Goal: Task Accomplishment & Management: Complete application form

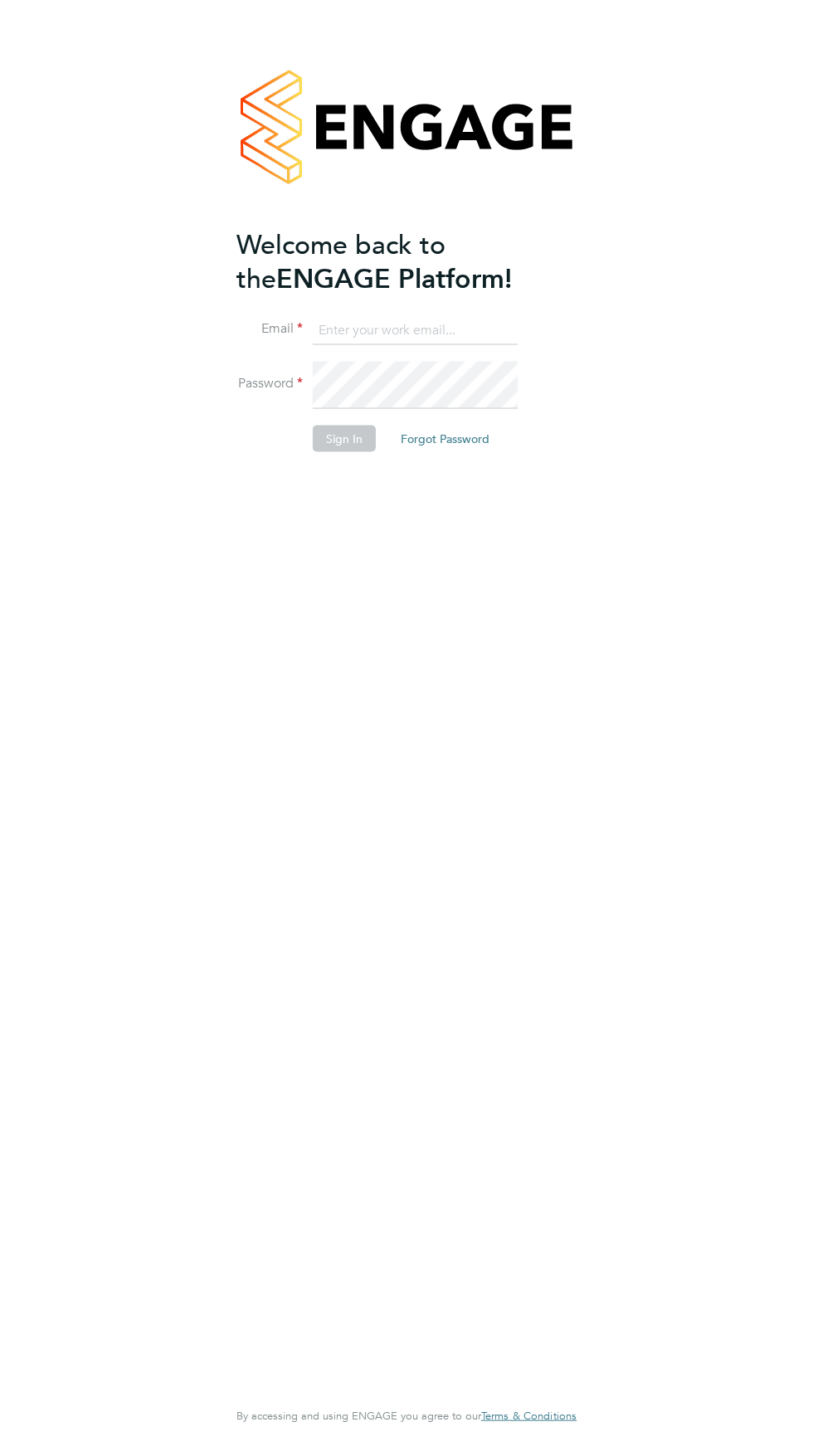
click at [312, 345] on input at bounding box center [414, 330] width 205 height 30
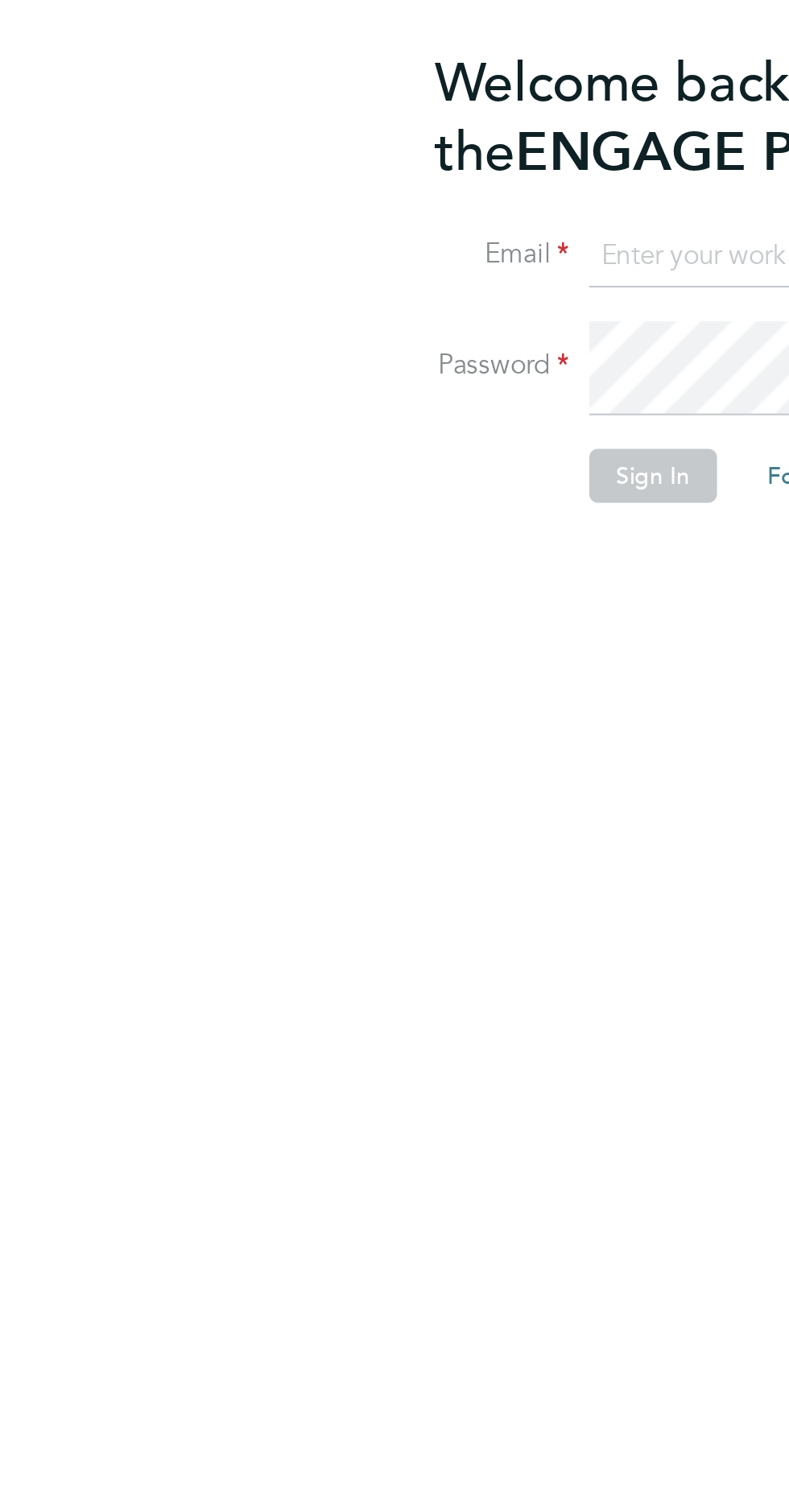
click at [303, 335] on input at bounding box center [402, 320] width 199 height 29
type input "jjudebueze62@yahoo.com"
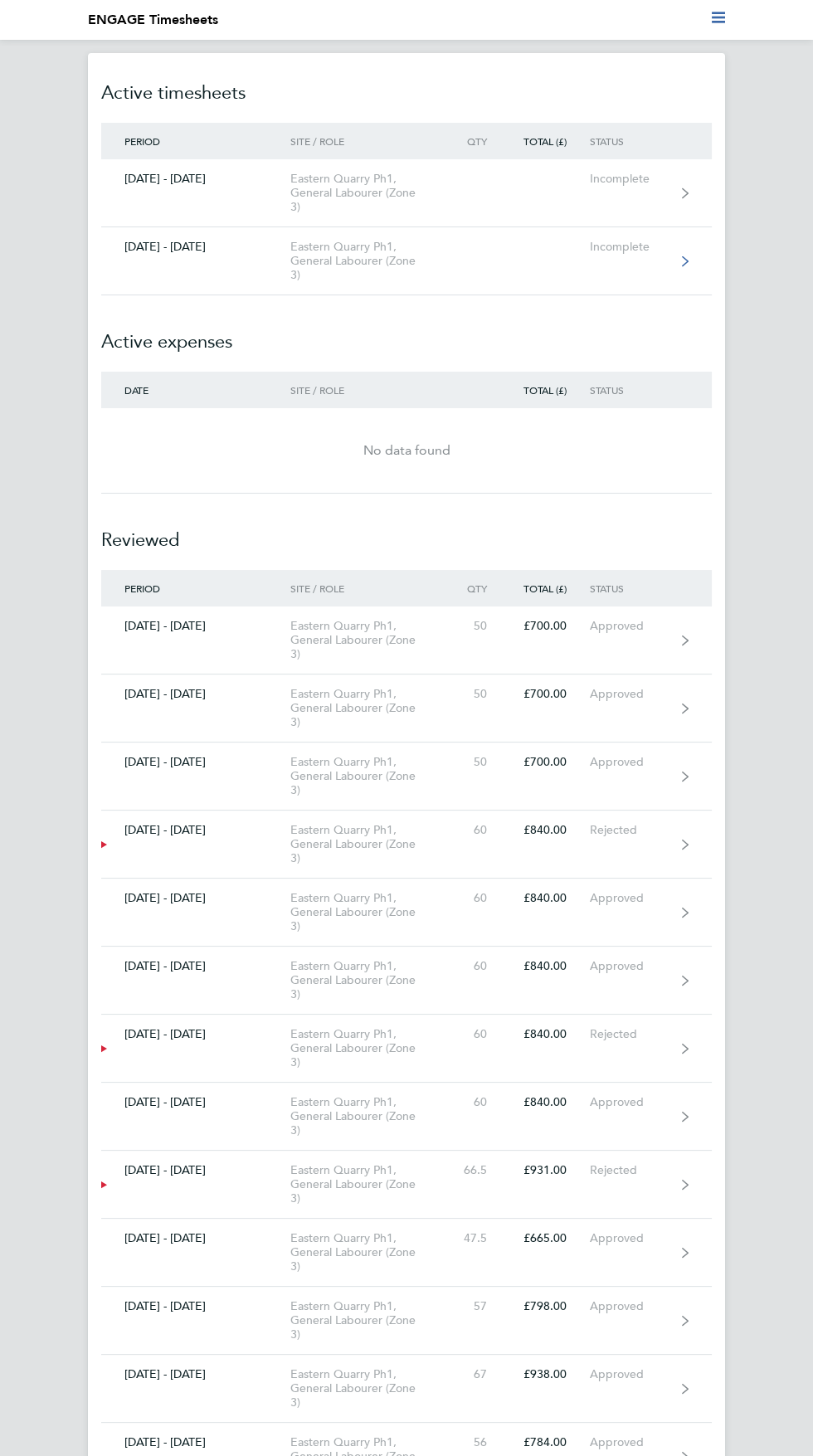
click at [329, 282] on div "Eastern Quarry Ph1, General Labourer (Zone 3)" at bounding box center [370, 261] width 159 height 43
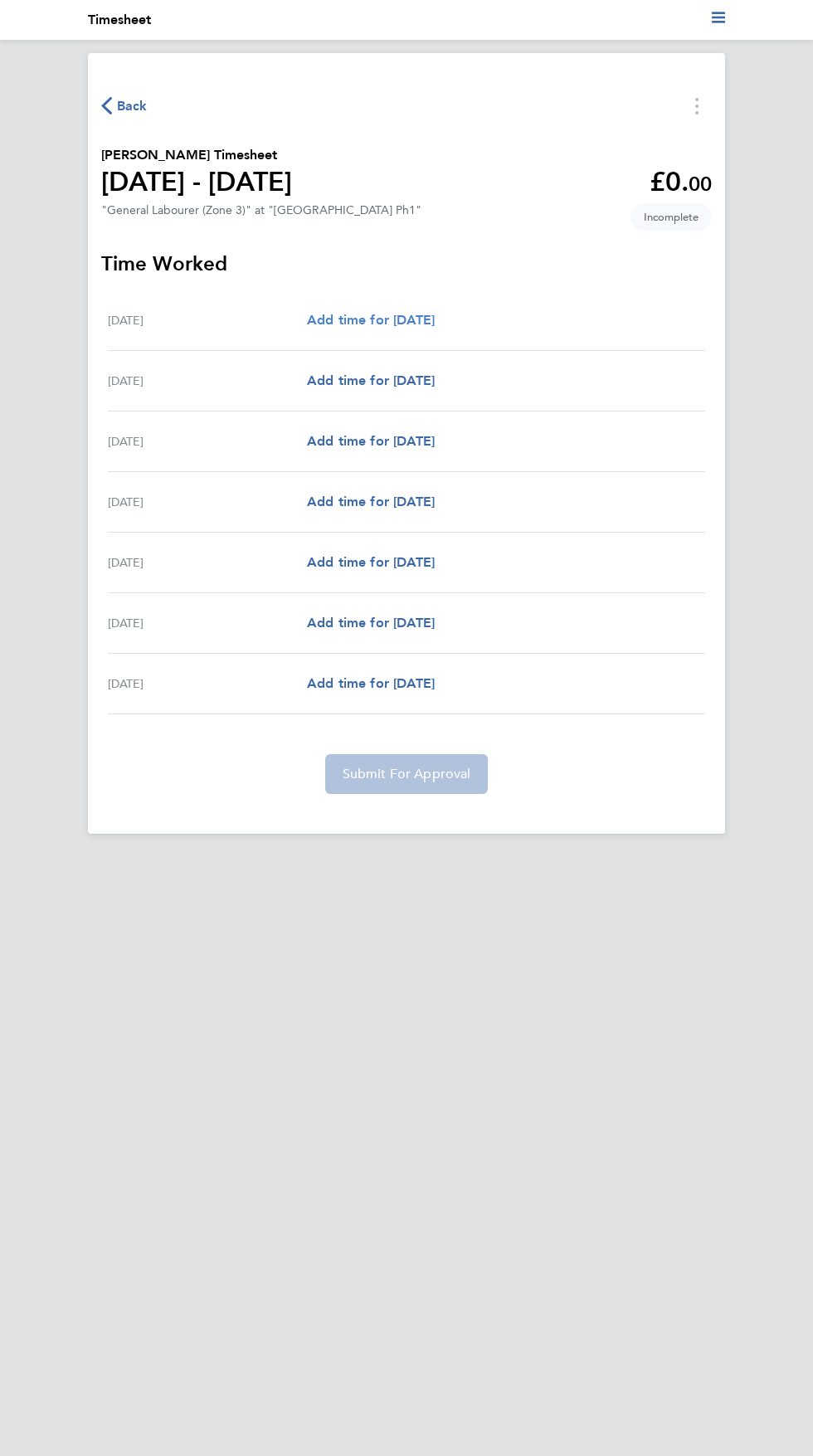
click at [434, 327] on span "Add time for [DATE]" at bounding box center [370, 319] width 128 height 16
select select "30"
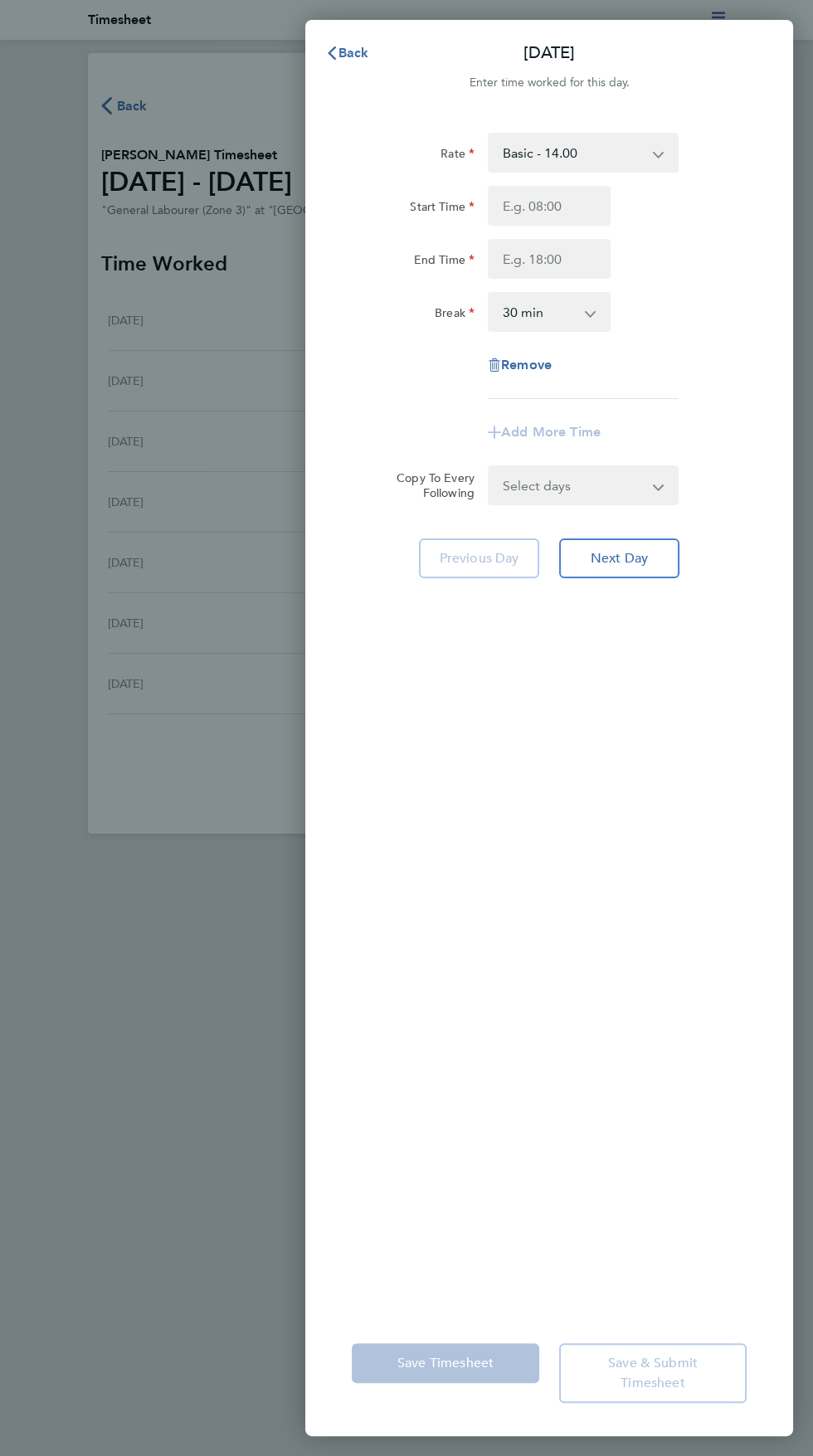
click at [590, 504] on select "Select days Day Weekday (Mon-Fri) Weekend (Sat-Sun) [DATE] [DATE] [DATE] [DATE]…" at bounding box center [574, 485] width 170 height 37
select select "WEEKDAY"
select select "[DATE]"
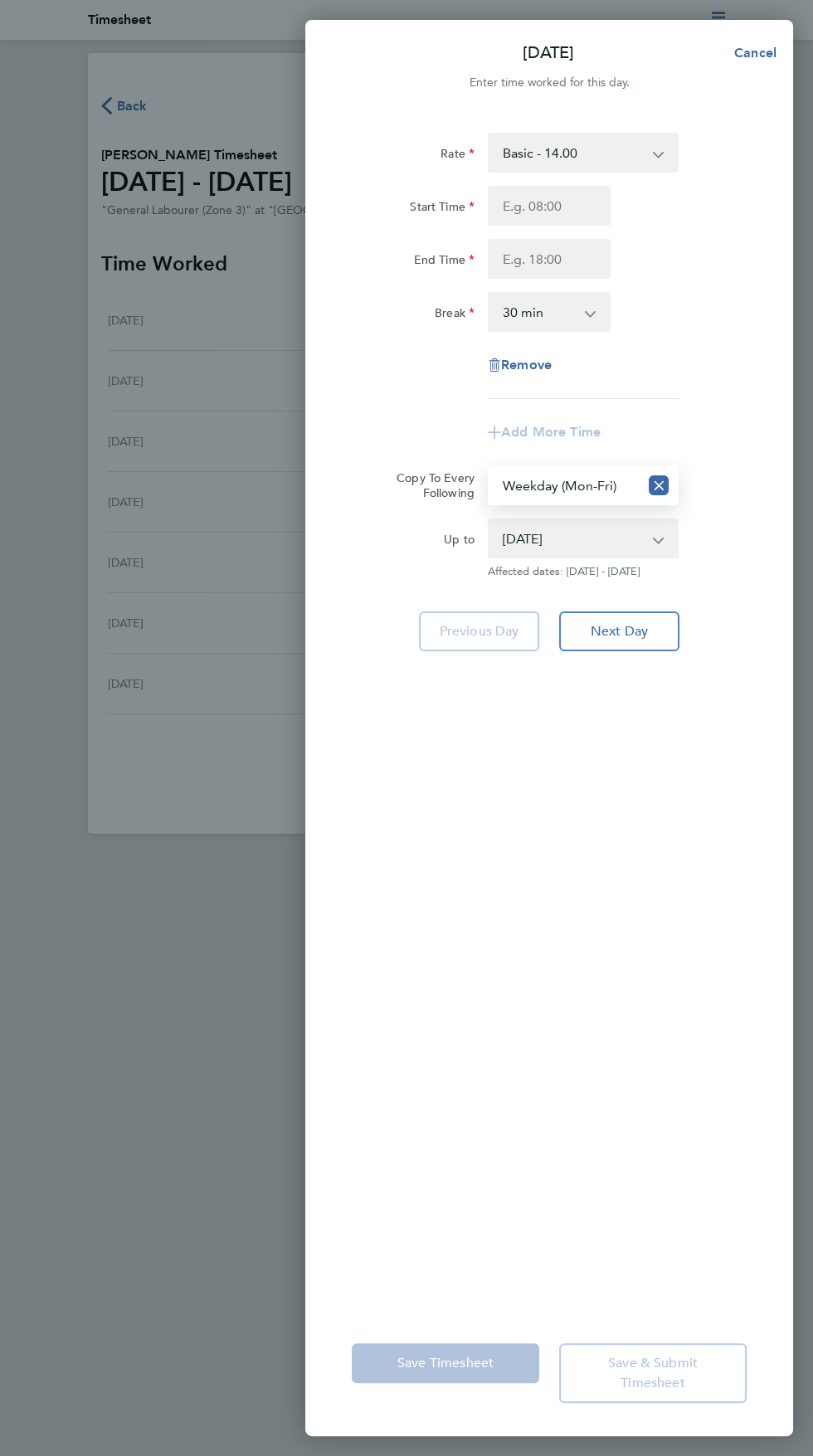
click at [551, 330] on select "0 min 15 min 30 min 45 min 60 min 75 min 90 min" at bounding box center [539, 312] width 99 height 37
select select "0"
click at [452, 166] on label "Rate" at bounding box center [457, 156] width 34 height 20
click at [490, 171] on select "Basic - 14.00" at bounding box center [573, 153] width 168 height 37
click at [553, 167] on select "Basic - 14.00" at bounding box center [573, 153] width 168 height 37
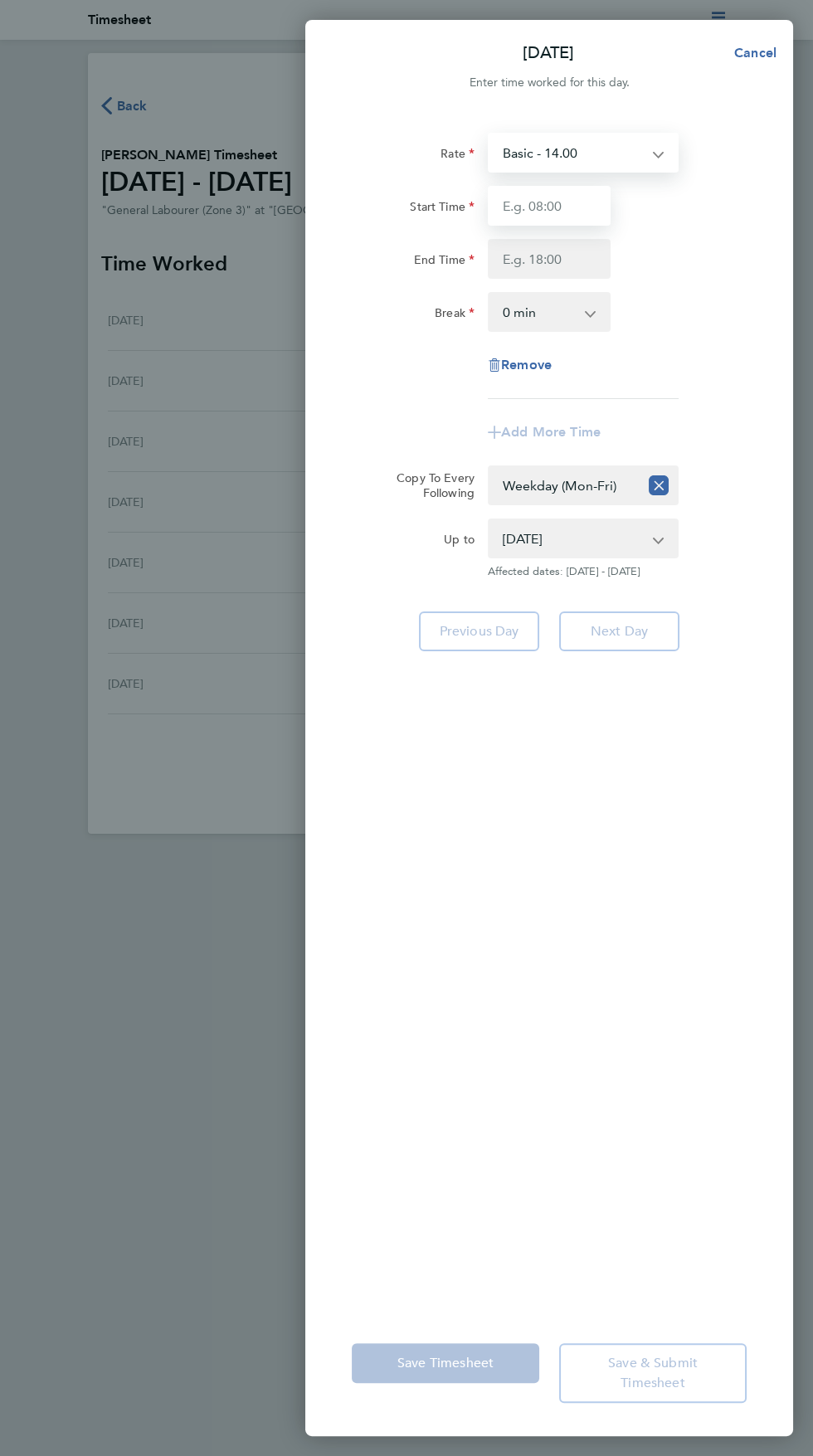
click at [567, 226] on input "Start Time" at bounding box center [549, 205] width 123 height 40
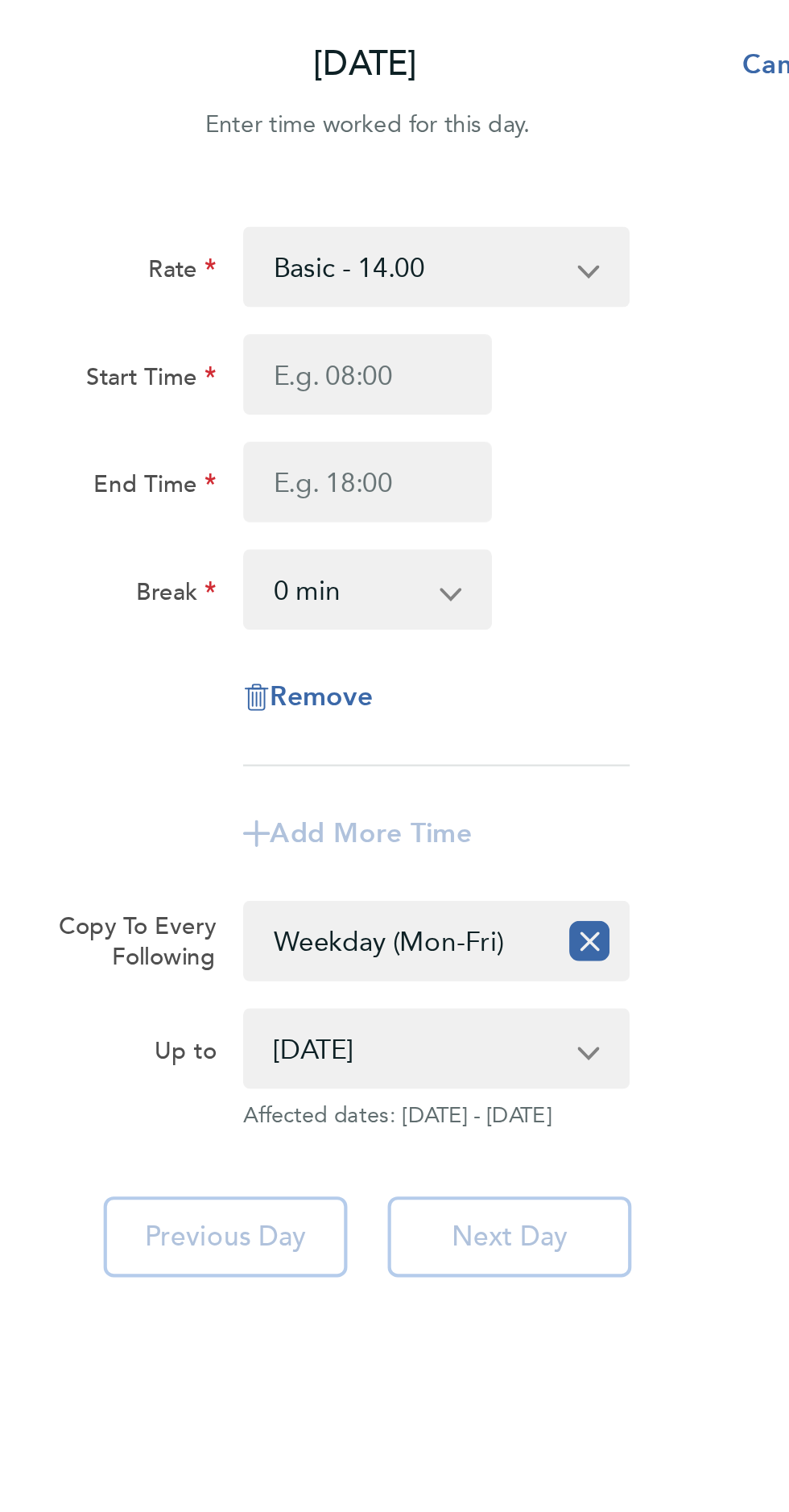
click at [435, 212] on label "Start Time" at bounding box center [429, 203] width 62 height 19
click at [474, 219] on input "Start Time" at bounding box center [533, 199] width 119 height 39
type input "07:00"
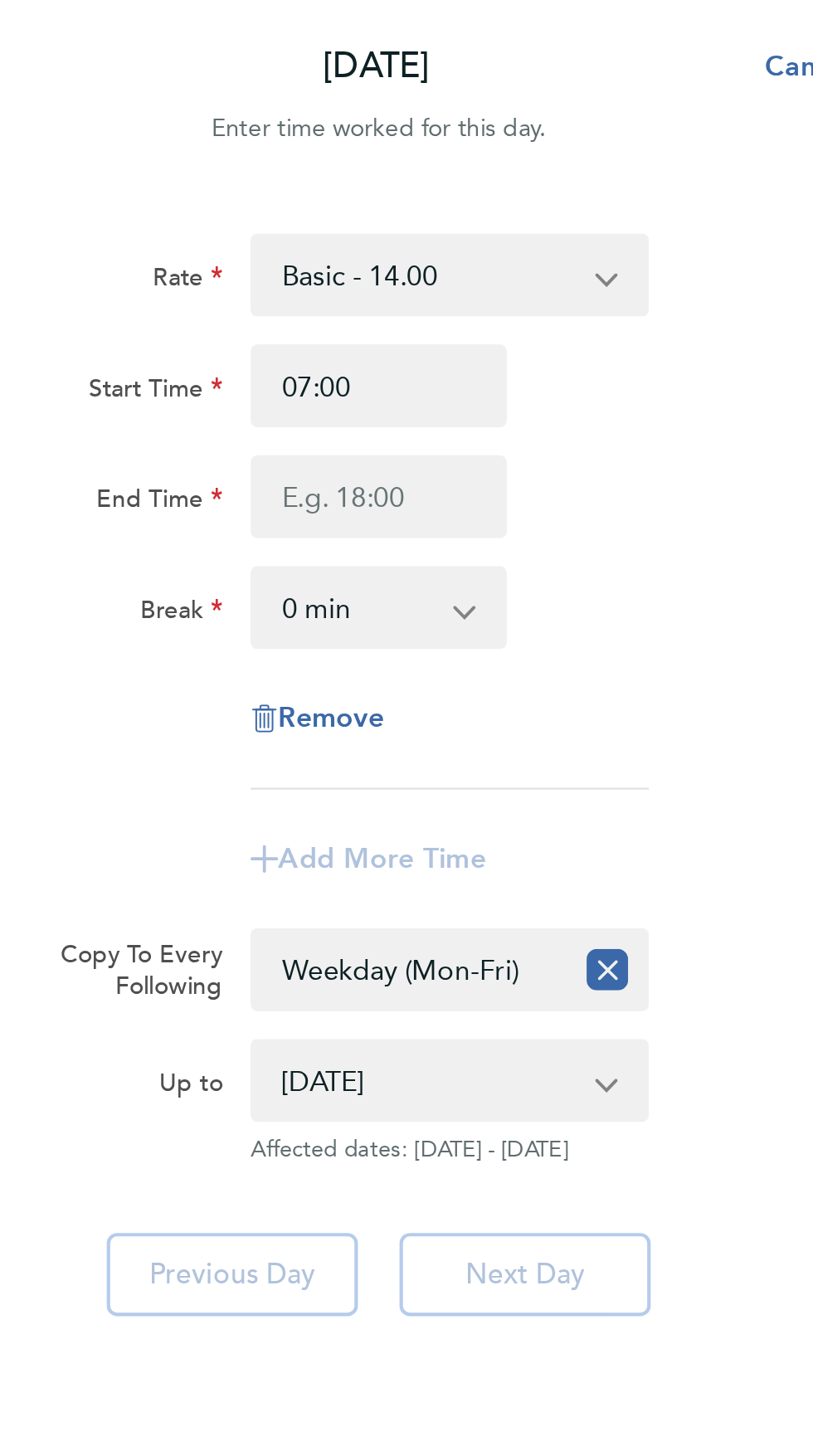
click at [432, 272] on label "End Time" at bounding box center [445, 262] width 60 height 20
click at [488, 279] on input "End Time" at bounding box center [549, 259] width 123 height 40
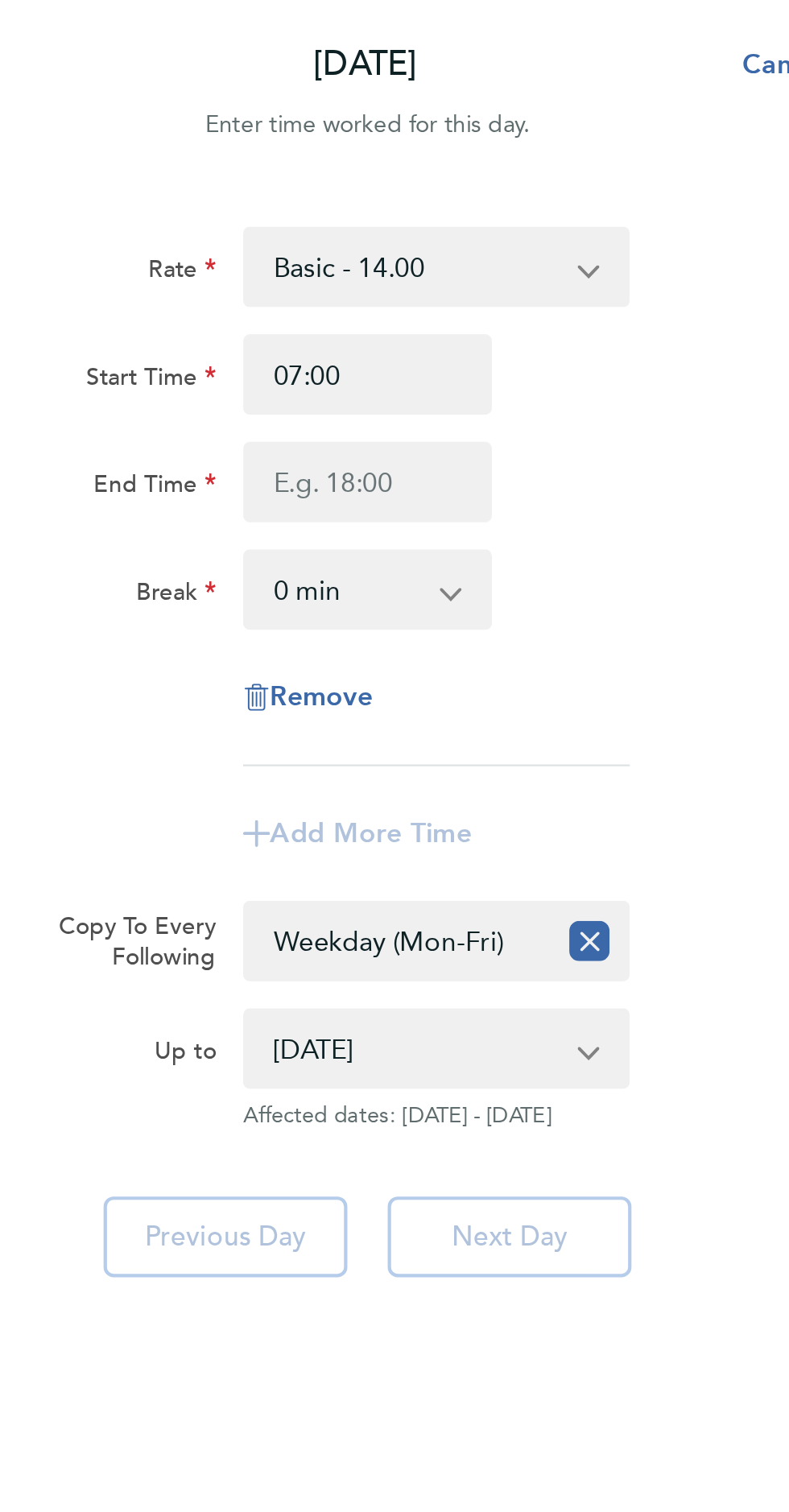
type input "17:00"
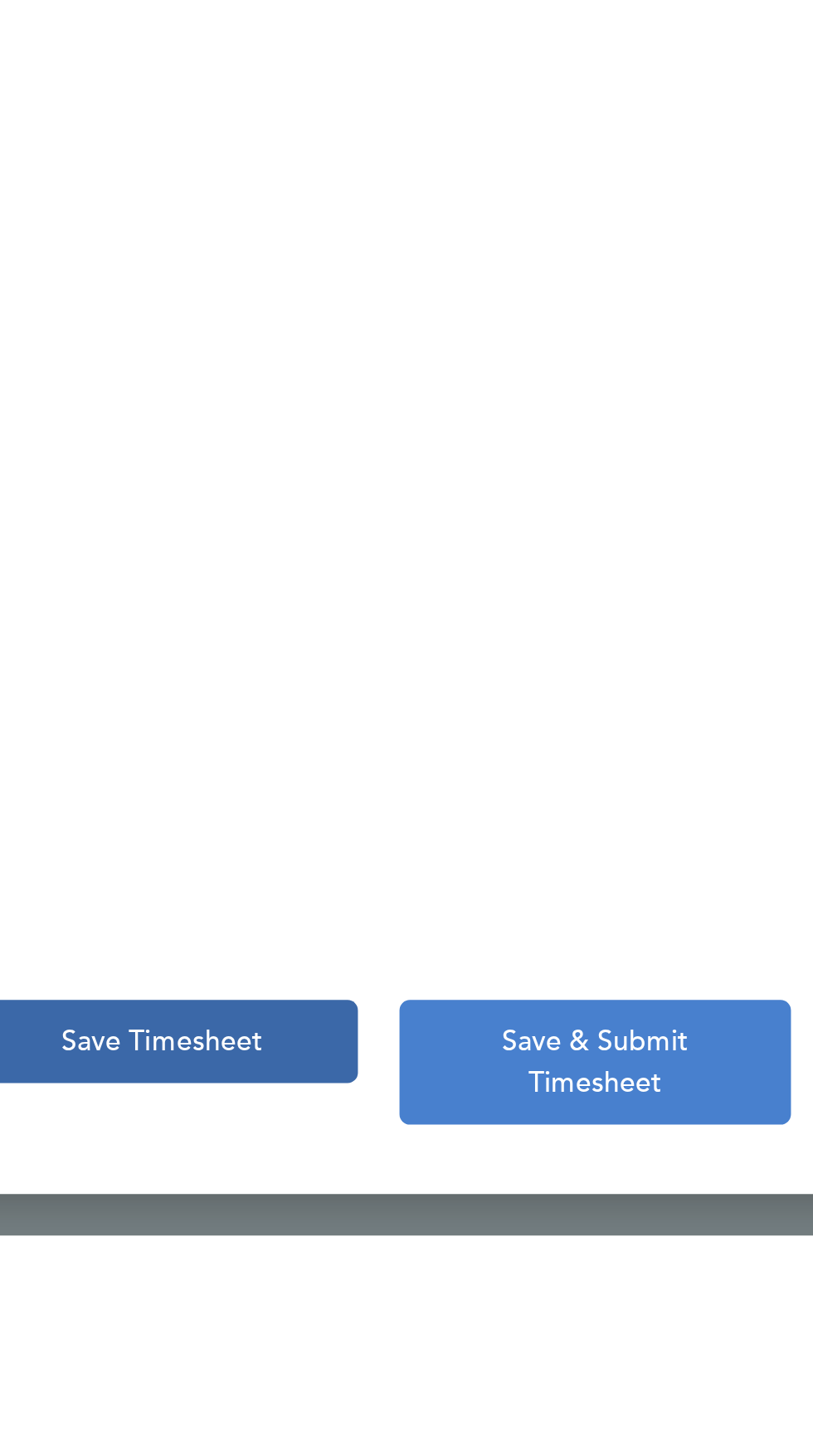
click at [657, 1391] on span "Save & Submit Timesheet" at bounding box center [653, 1373] width 89 height 37
